Goal: Task Accomplishment & Management: Use online tool/utility

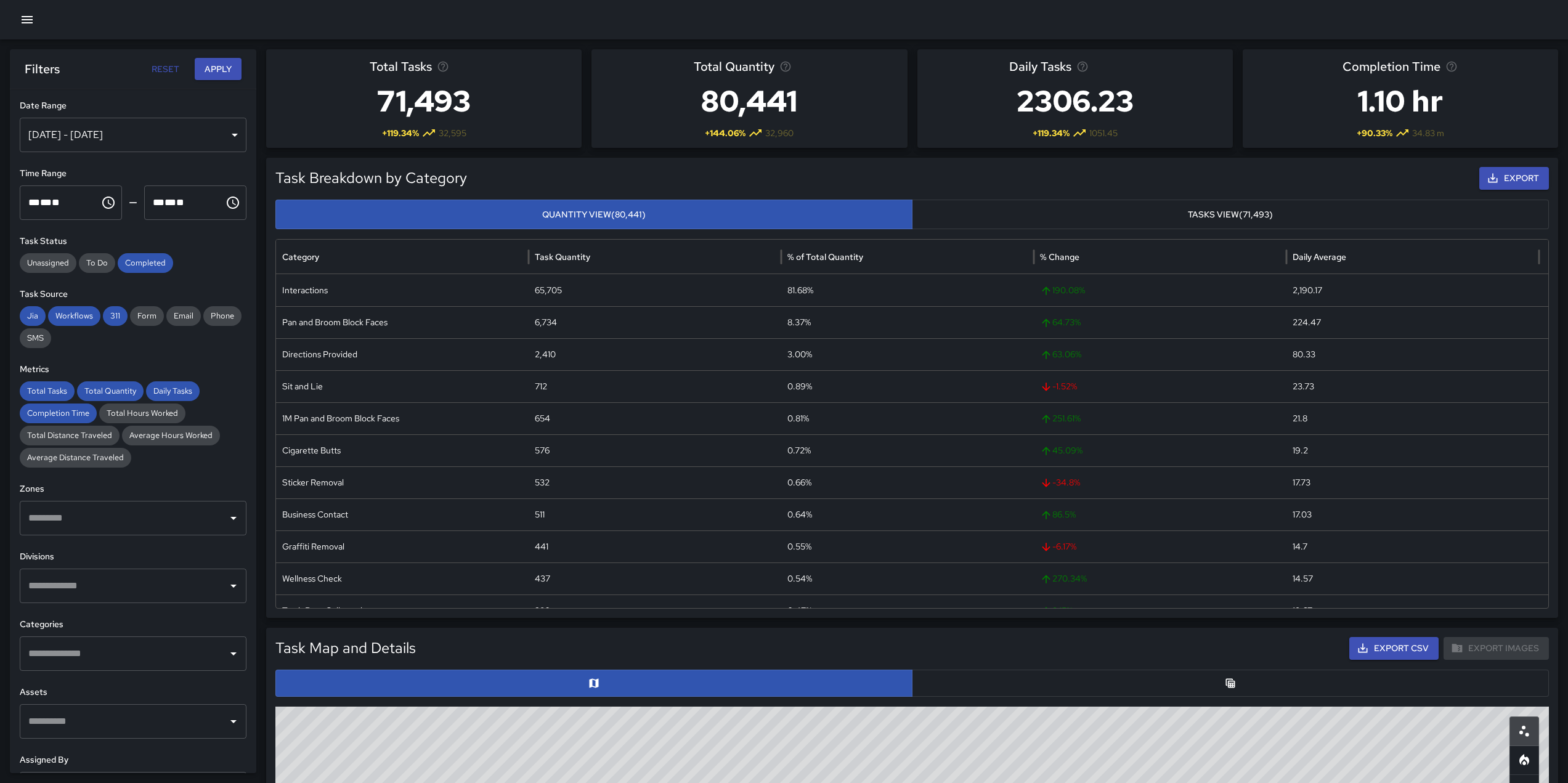
click at [30, 19] on icon "button" at bounding box center [27, 19] width 11 height 7
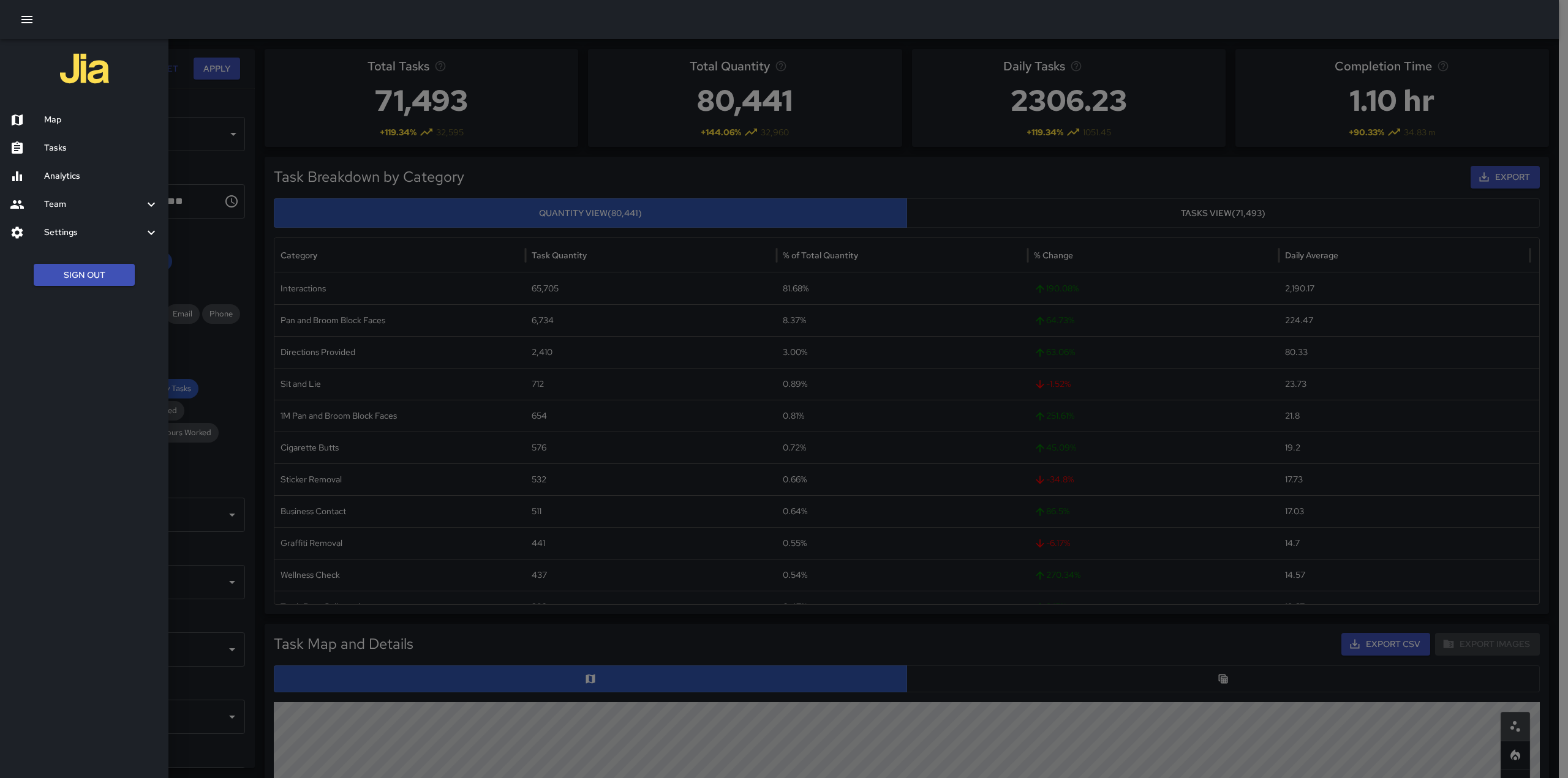
click at [49, 148] on h6 "Tasks" at bounding box center [100, 149] width 114 height 14
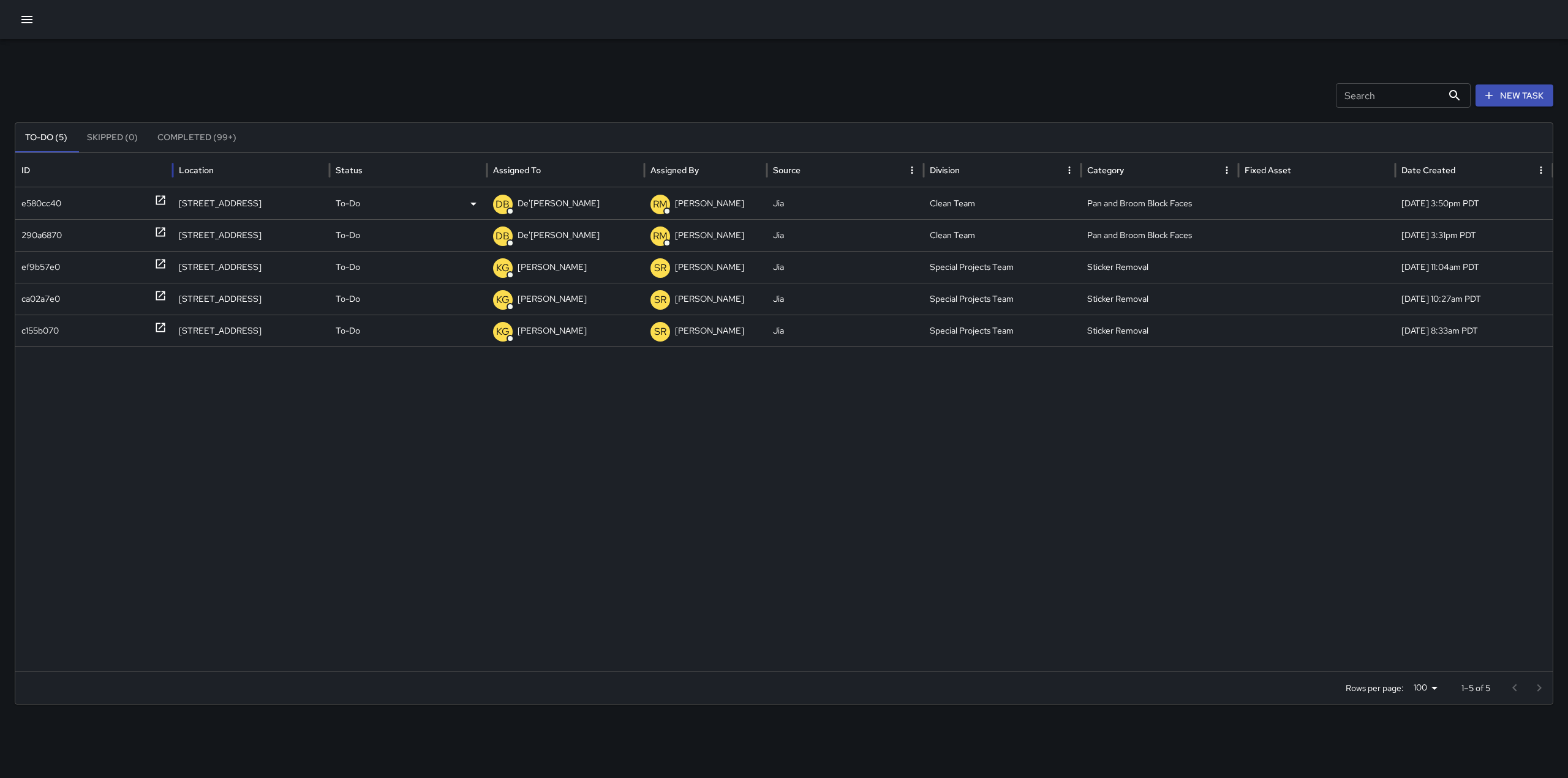
click at [156, 199] on icon at bounding box center [160, 199] width 9 height 9
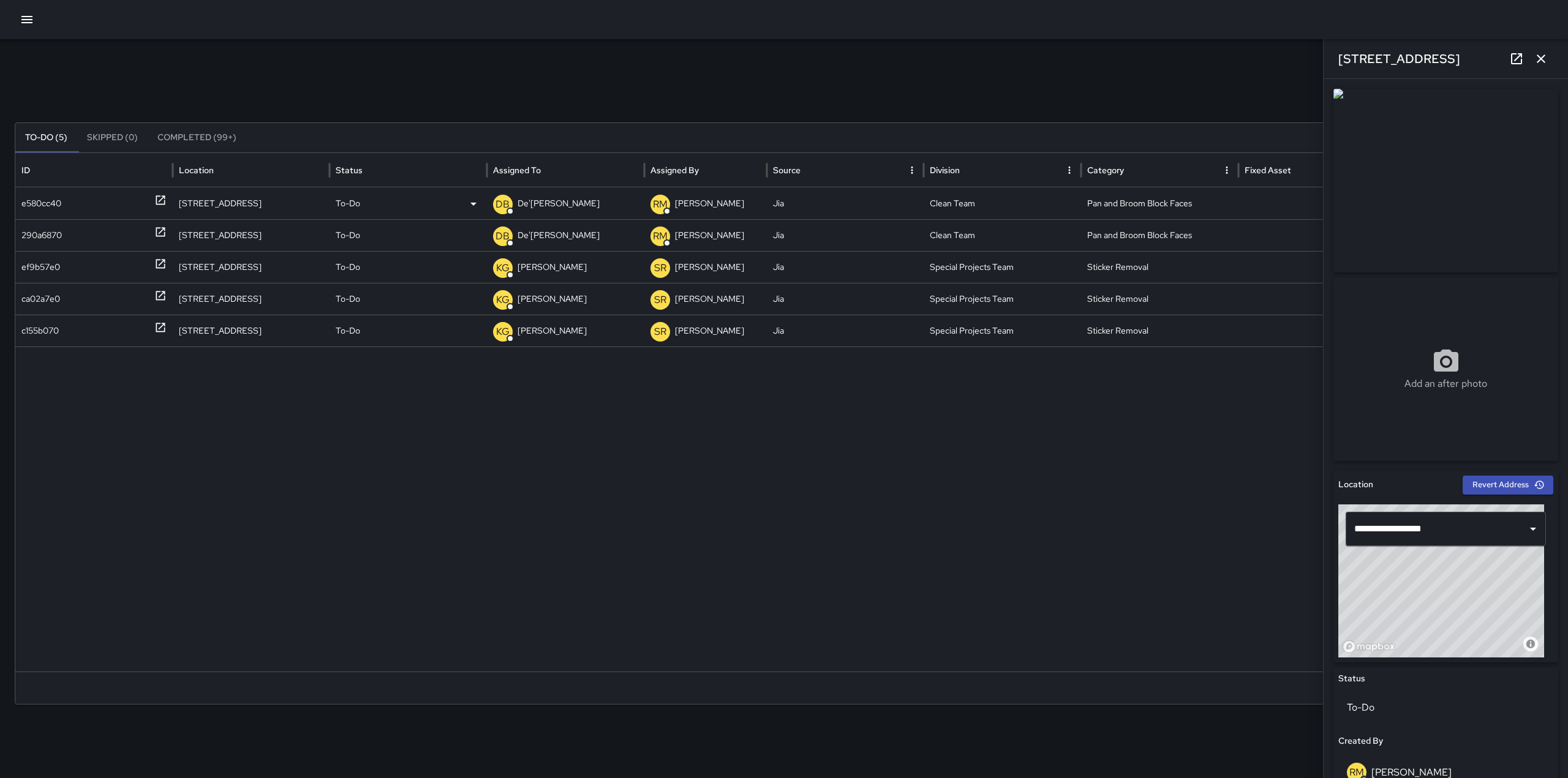
click at [519, 206] on p "De'[PERSON_NAME]" at bounding box center [558, 202] width 82 height 31
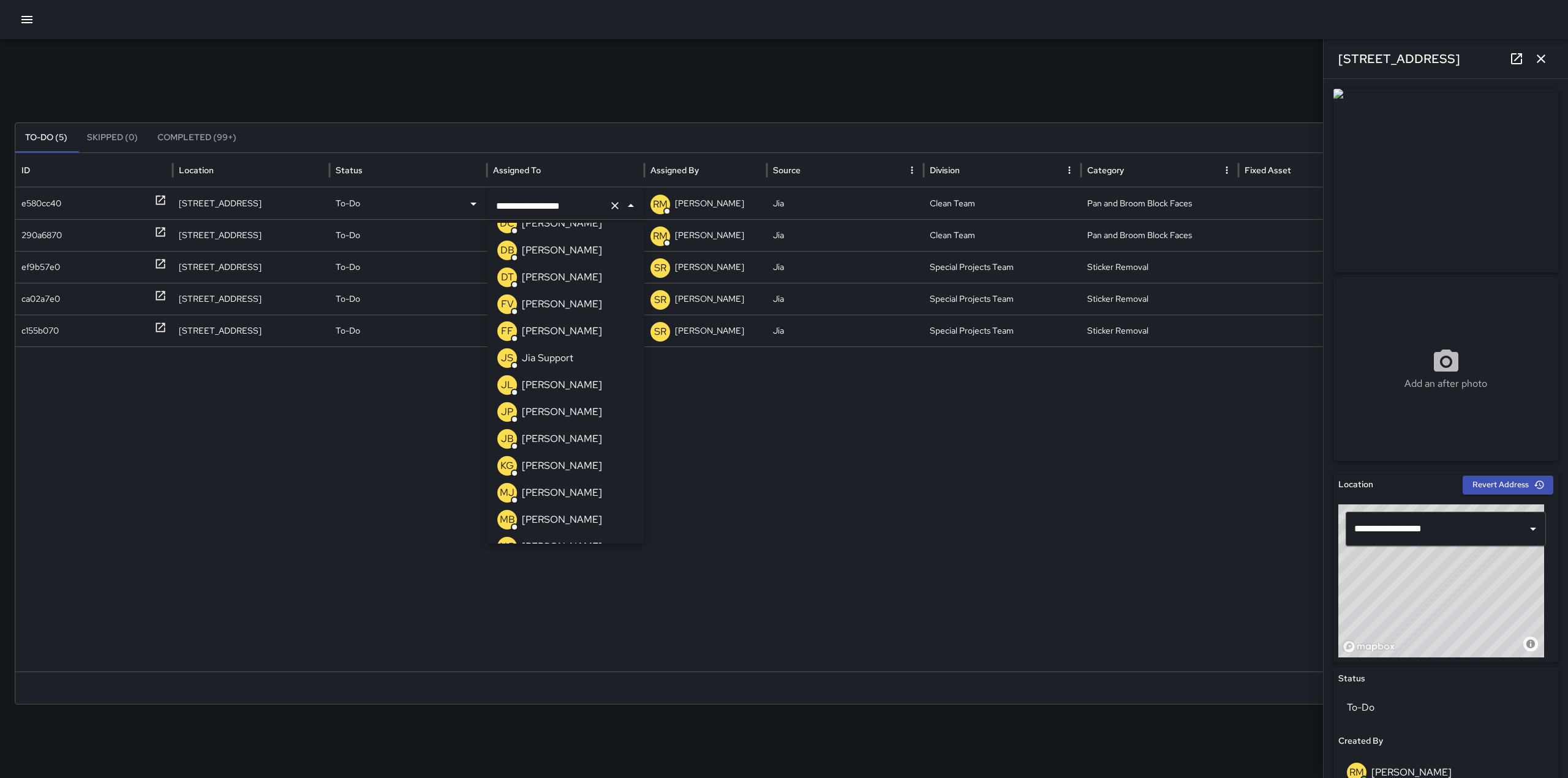
scroll to position [157, 0]
click at [554, 411] on p "[PERSON_NAME]" at bounding box center [562, 408] width 80 height 15
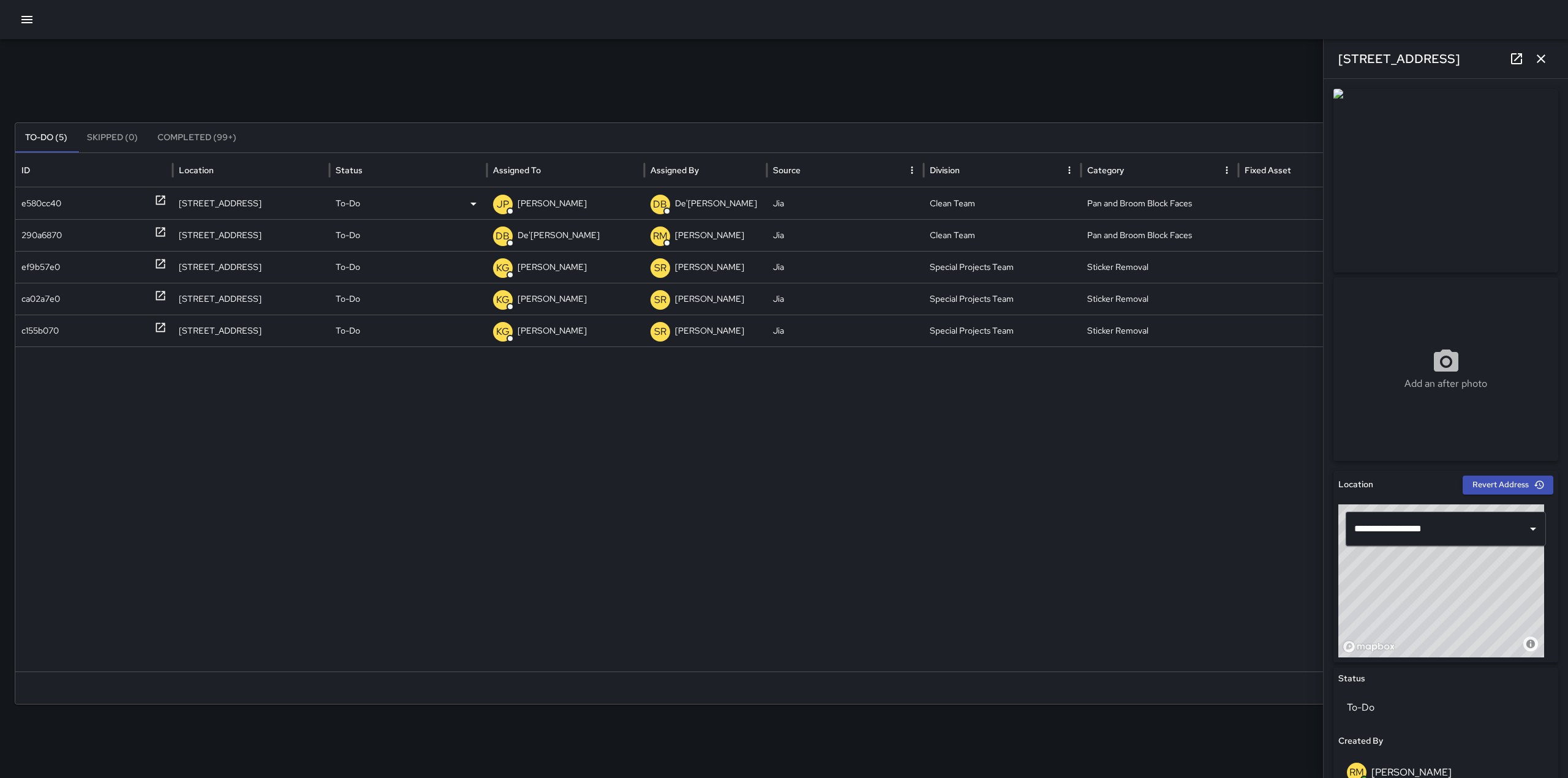
click at [158, 202] on icon at bounding box center [160, 200] width 12 height 12
click at [158, 199] on icon at bounding box center [160, 200] width 12 height 12
click at [162, 228] on icon at bounding box center [160, 232] width 9 height 9
click at [283, 431] on div at bounding box center [783, 509] width 1537 height 325
